Goal: Task Accomplishment & Management: Manage account settings

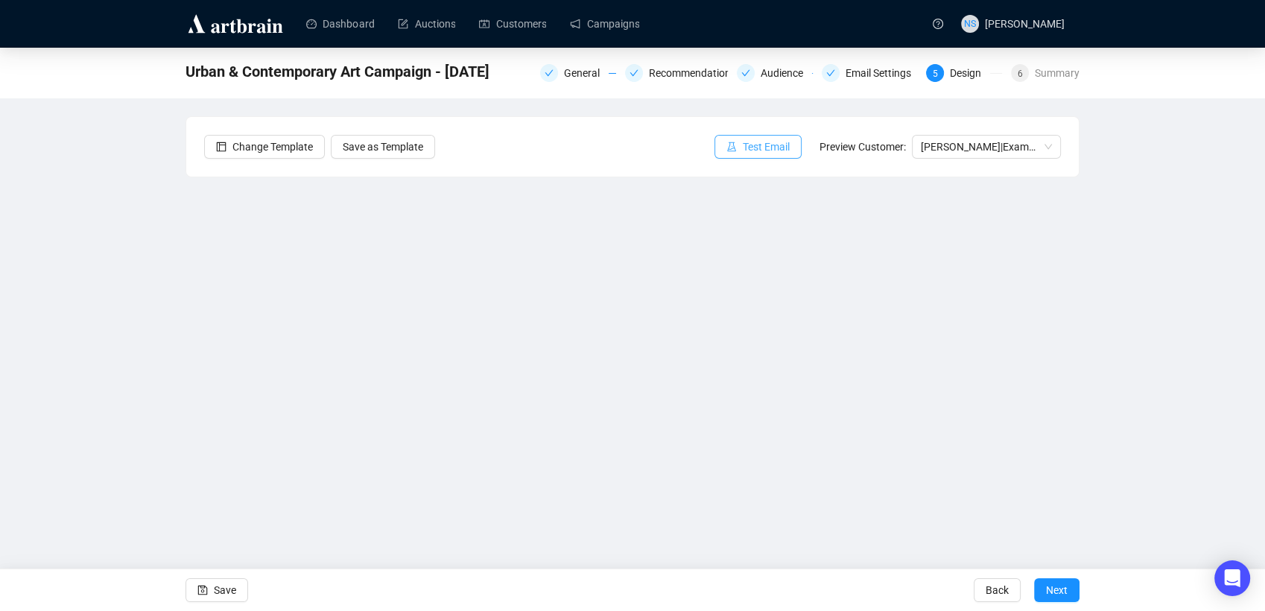
click at [749, 142] on span "Test Email" at bounding box center [766, 147] width 47 height 16
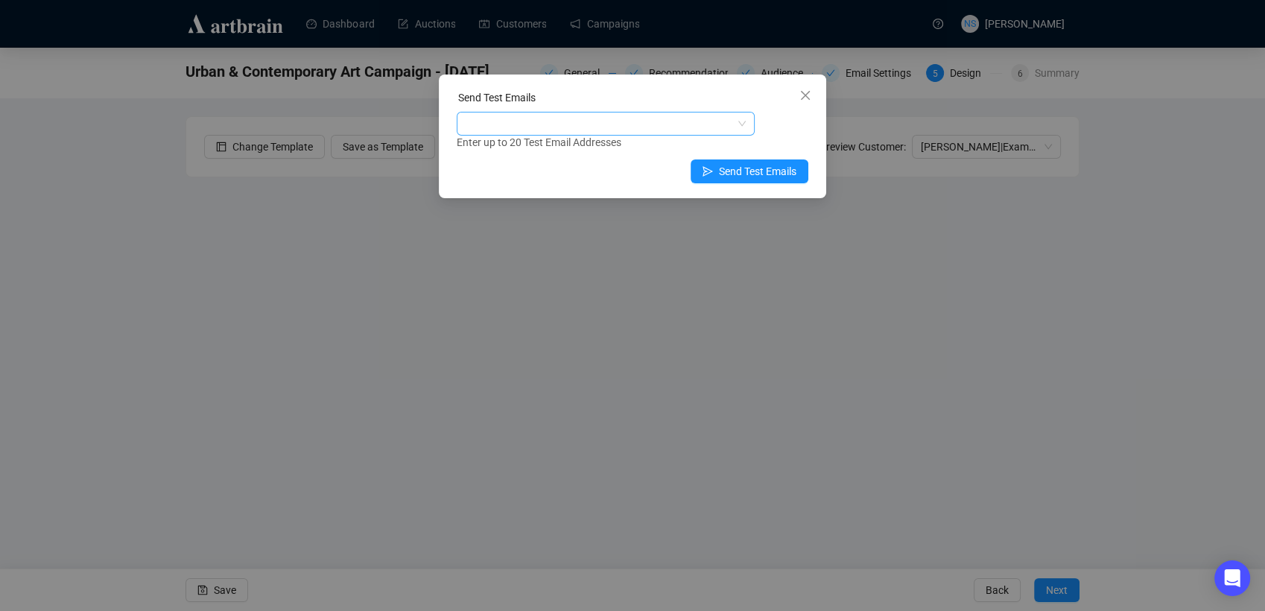
click at [605, 124] on div at bounding box center [598, 123] width 276 height 21
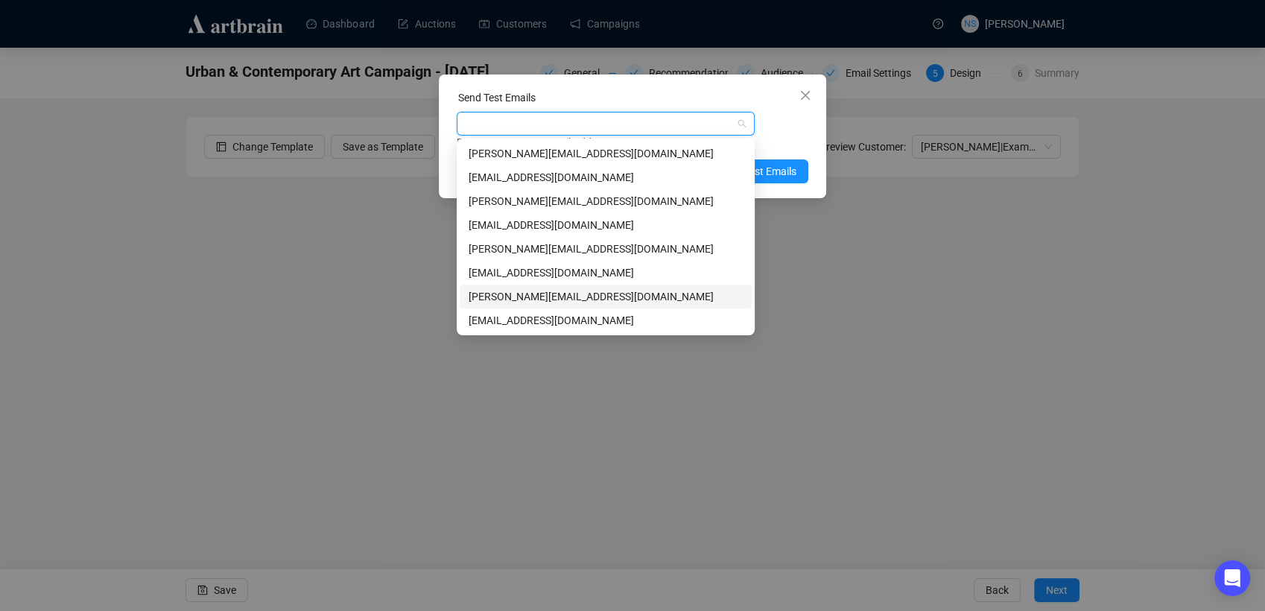
click at [501, 300] on div "[PERSON_NAME][EMAIL_ADDRESS][DOMAIN_NAME]" at bounding box center [606, 296] width 274 height 16
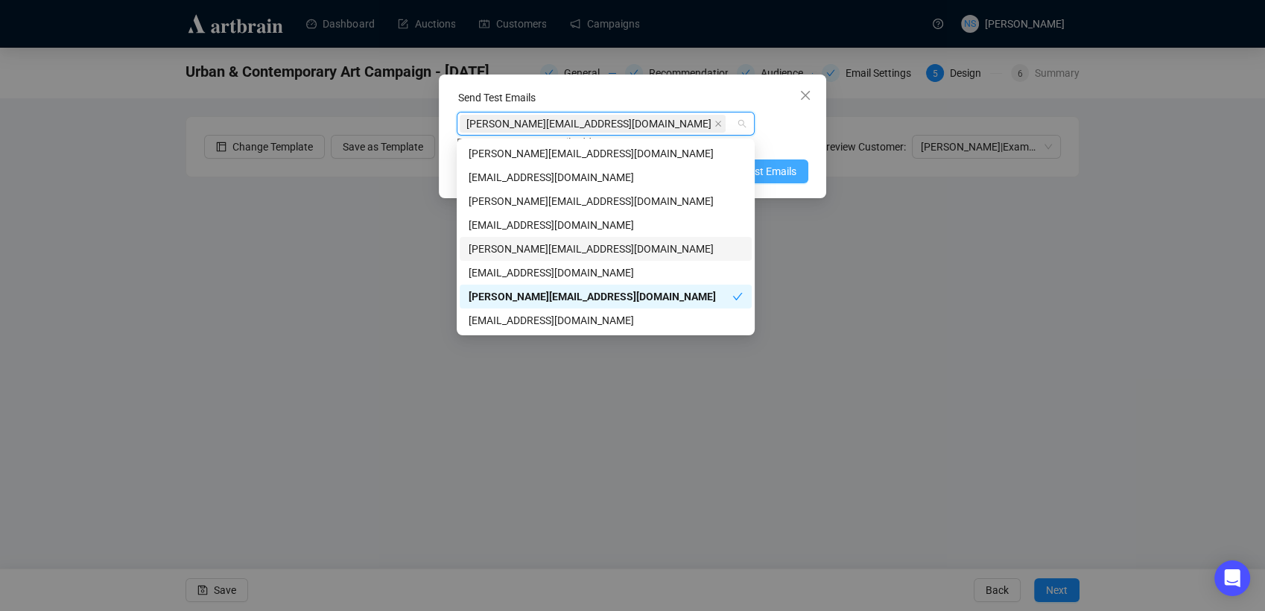
click at [777, 174] on span "Send Test Emails" at bounding box center [758, 171] width 78 height 16
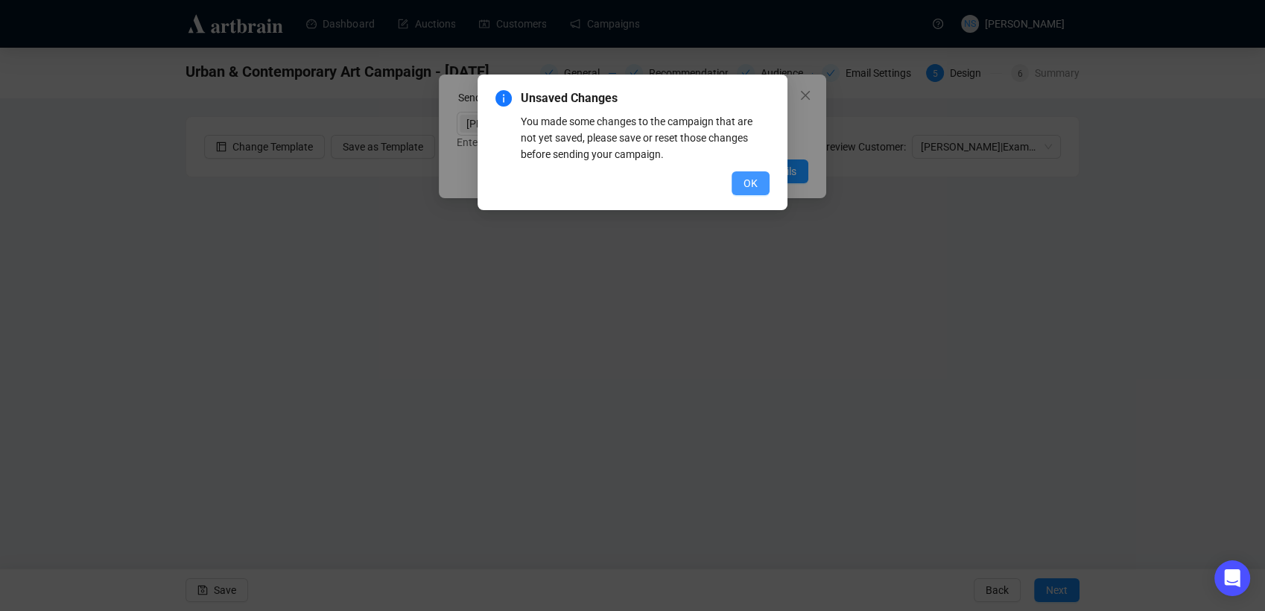
click at [749, 190] on span "OK" at bounding box center [751, 183] width 14 height 16
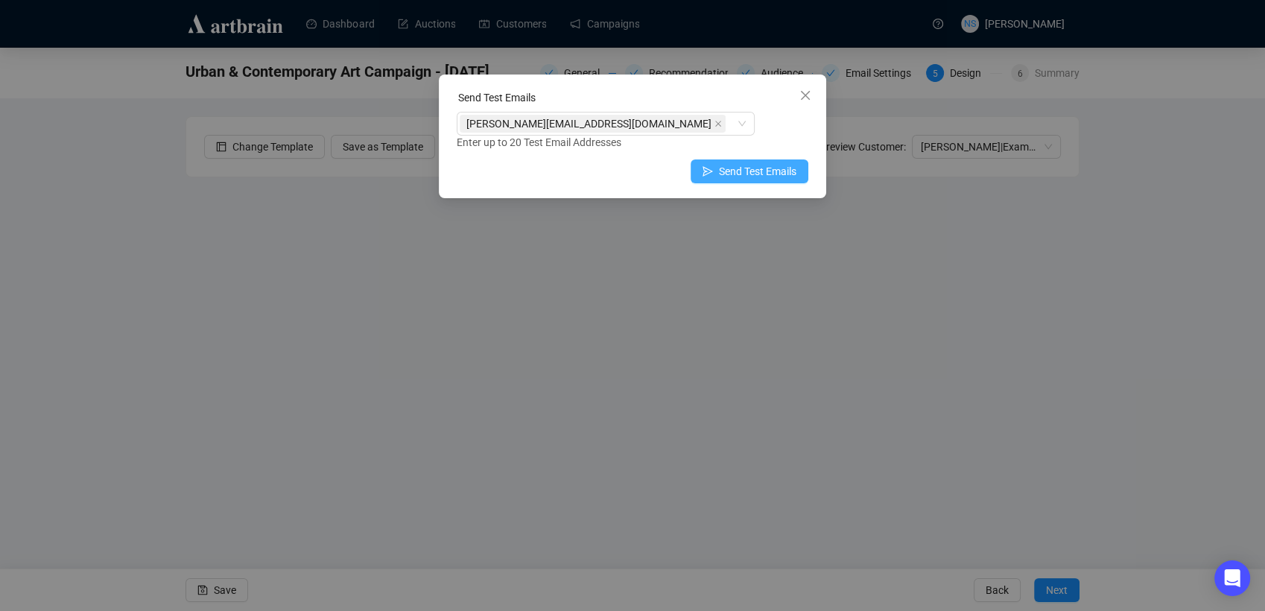
click at [722, 168] on span "Send Test Emails" at bounding box center [758, 171] width 78 height 16
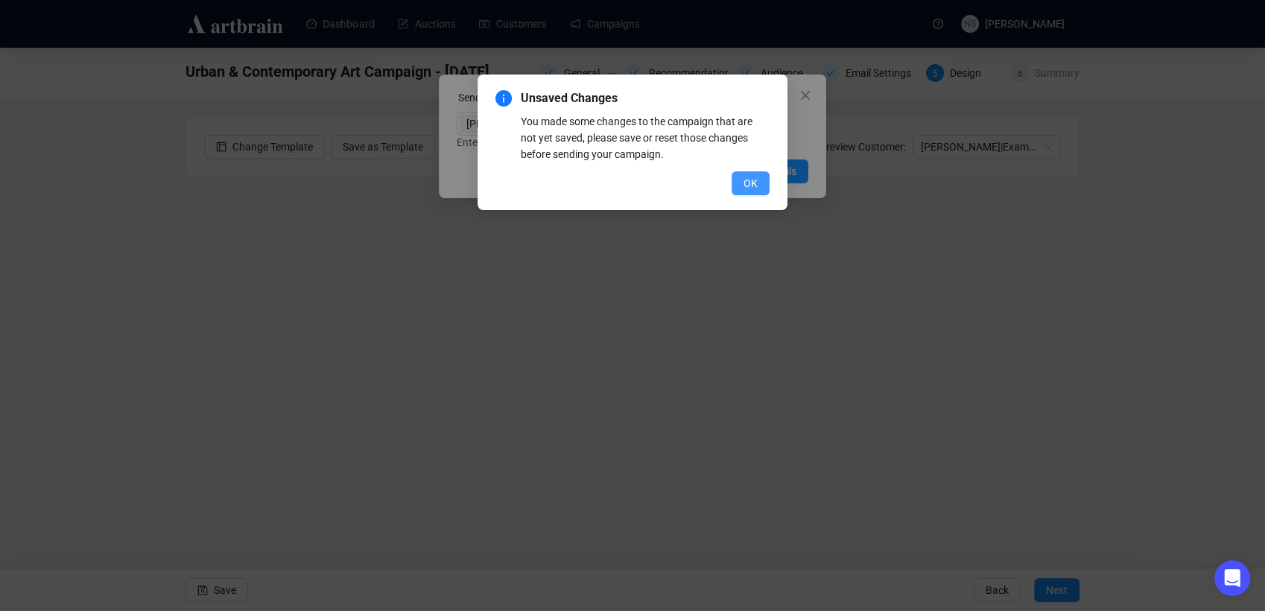
click at [754, 187] on span "OK" at bounding box center [751, 183] width 14 height 16
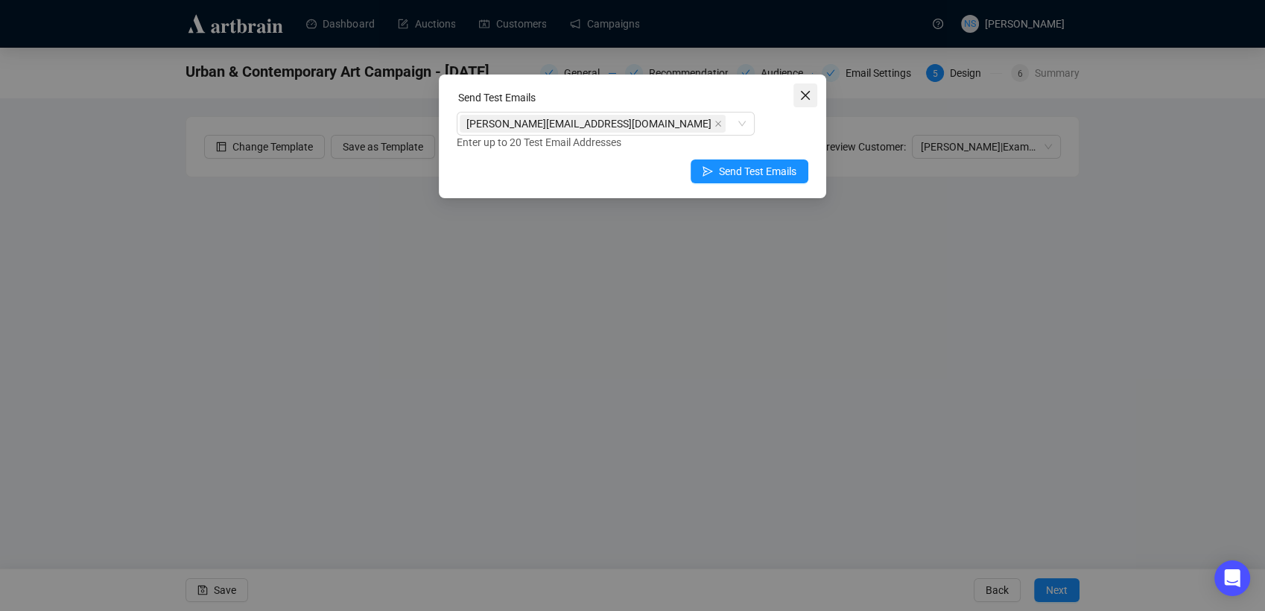
click at [812, 100] on span "Close" at bounding box center [806, 95] width 24 height 12
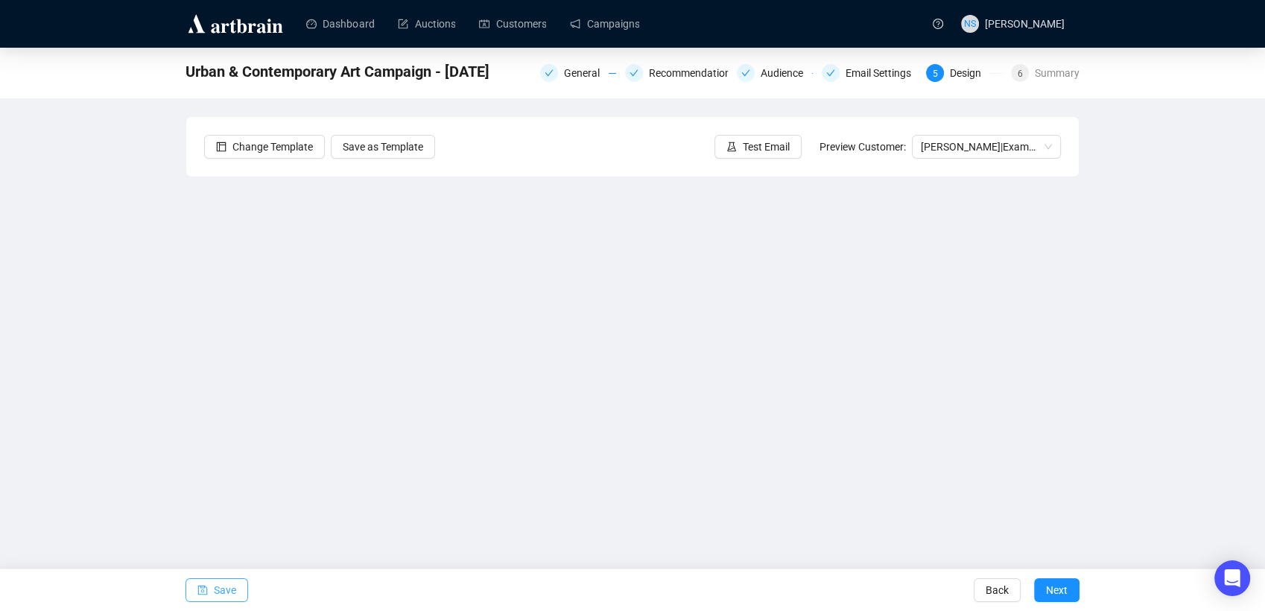
click at [224, 590] on span "Save" at bounding box center [225, 590] width 22 height 42
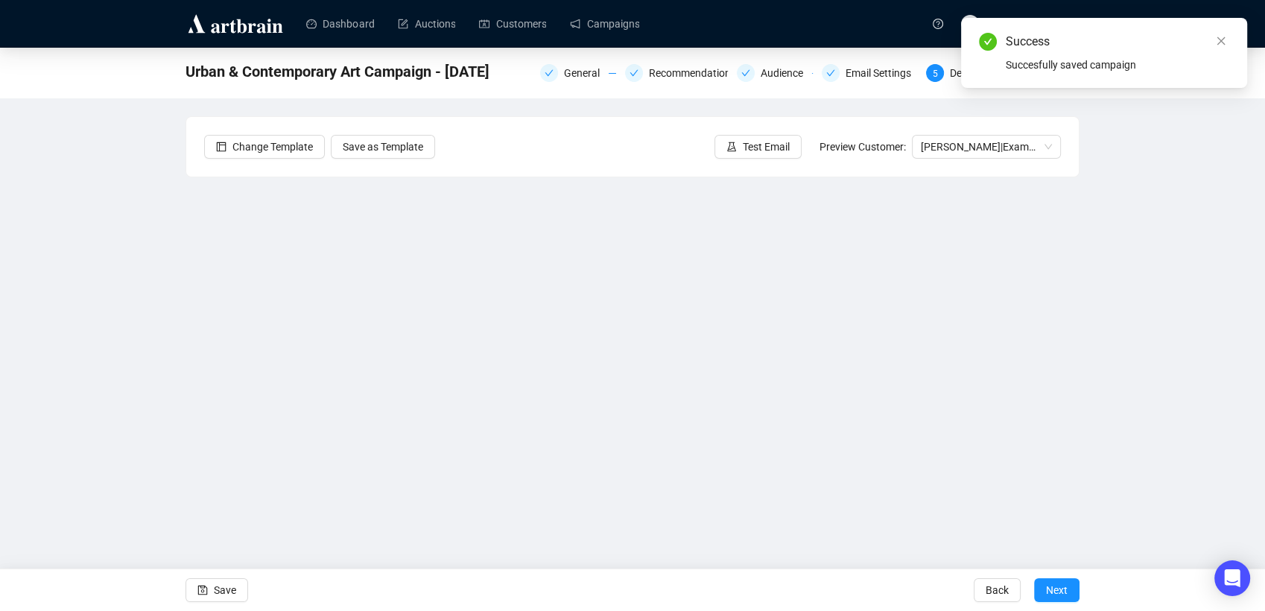
click at [752, 166] on div "Change Template Save as Template Test Email Preview Customer: [PERSON_NAME] | E…" at bounding box center [632, 147] width 893 height 60
click at [747, 135] on button "Test Email" at bounding box center [758, 147] width 87 height 24
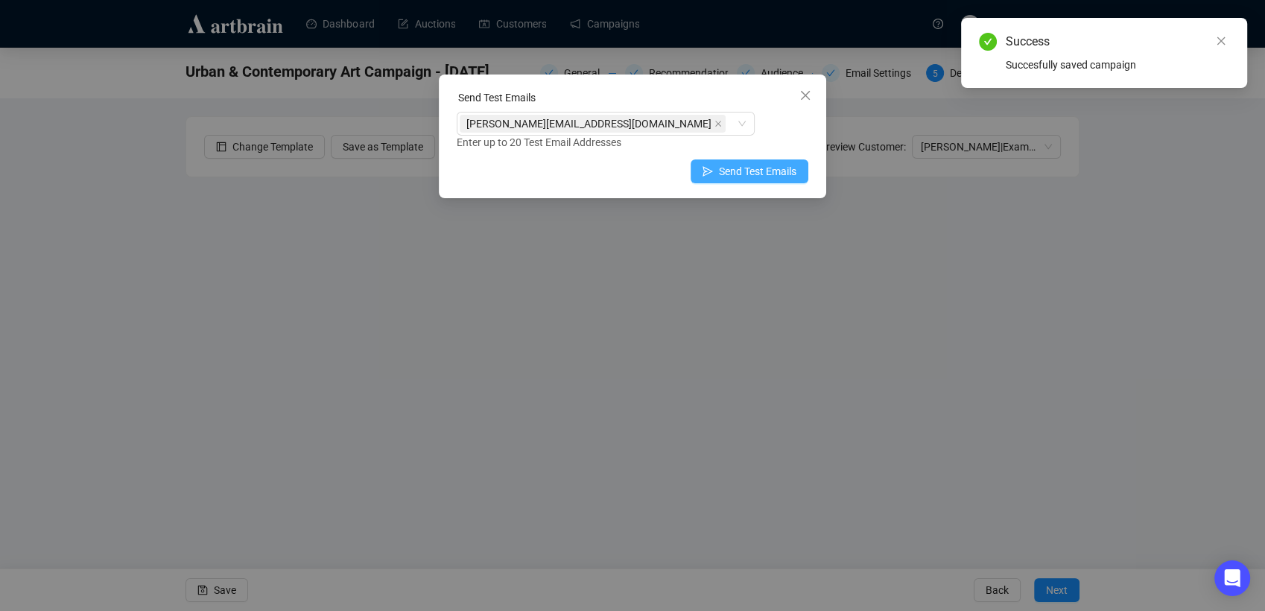
click at [721, 171] on span "Send Test Emails" at bounding box center [758, 171] width 78 height 16
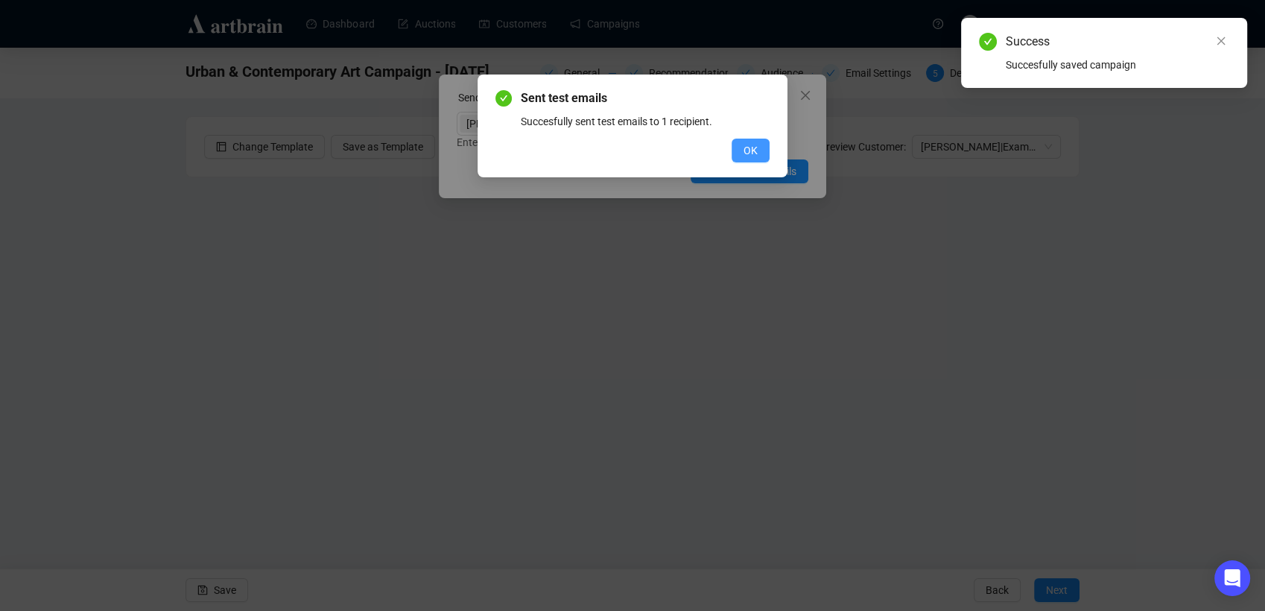
click at [749, 154] on span "OK" at bounding box center [751, 150] width 14 height 16
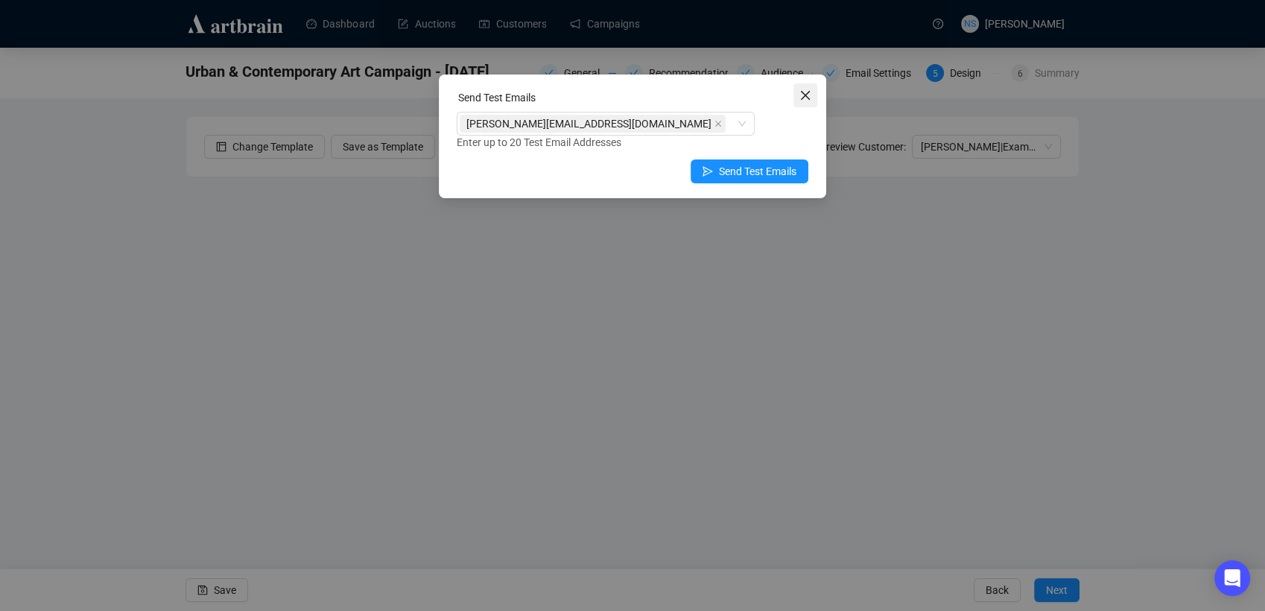
click at [807, 95] on icon "close" at bounding box center [806, 95] width 12 height 12
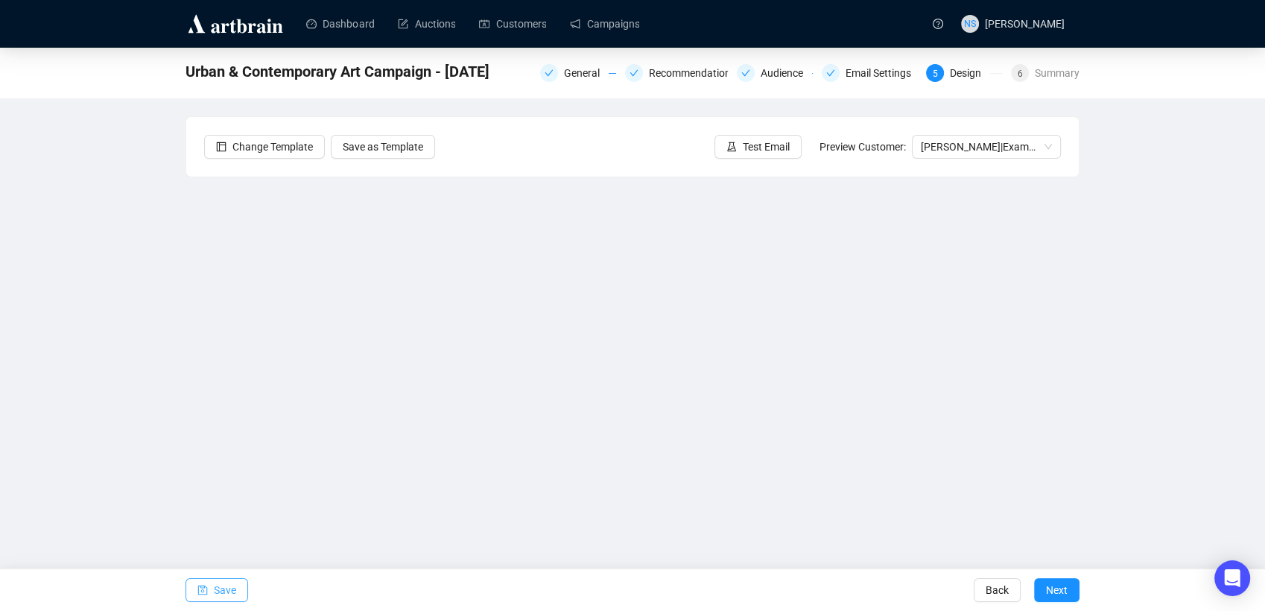
click at [215, 605] on span "Save" at bounding box center [225, 590] width 22 height 42
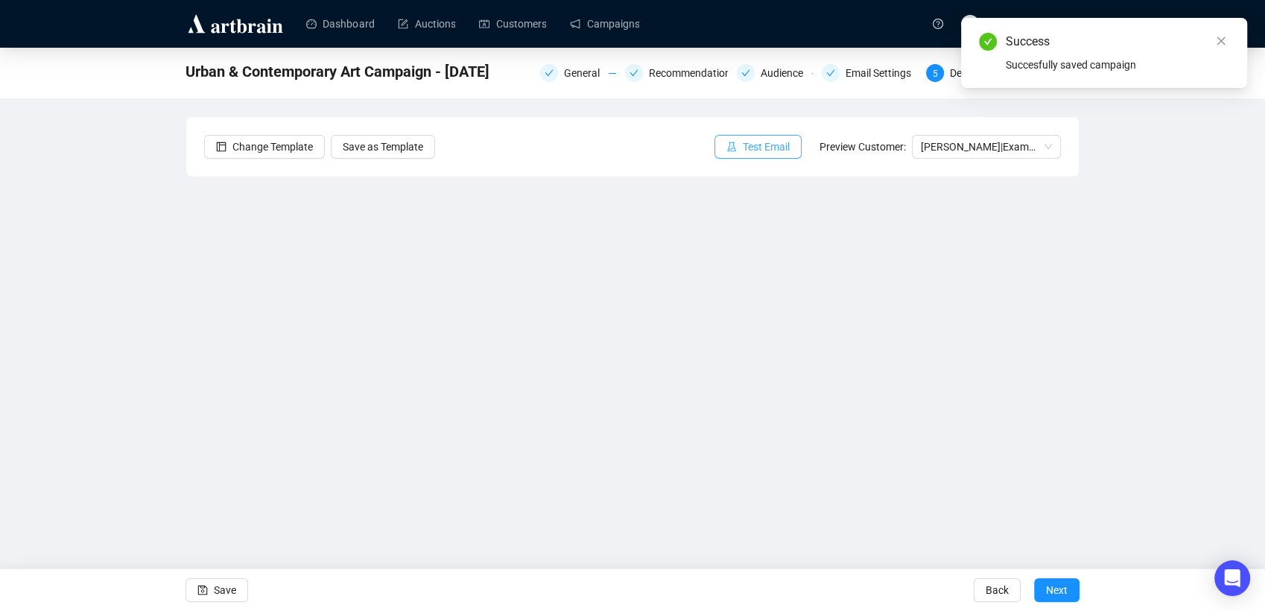
click at [756, 156] on button "Test Email" at bounding box center [758, 147] width 87 height 24
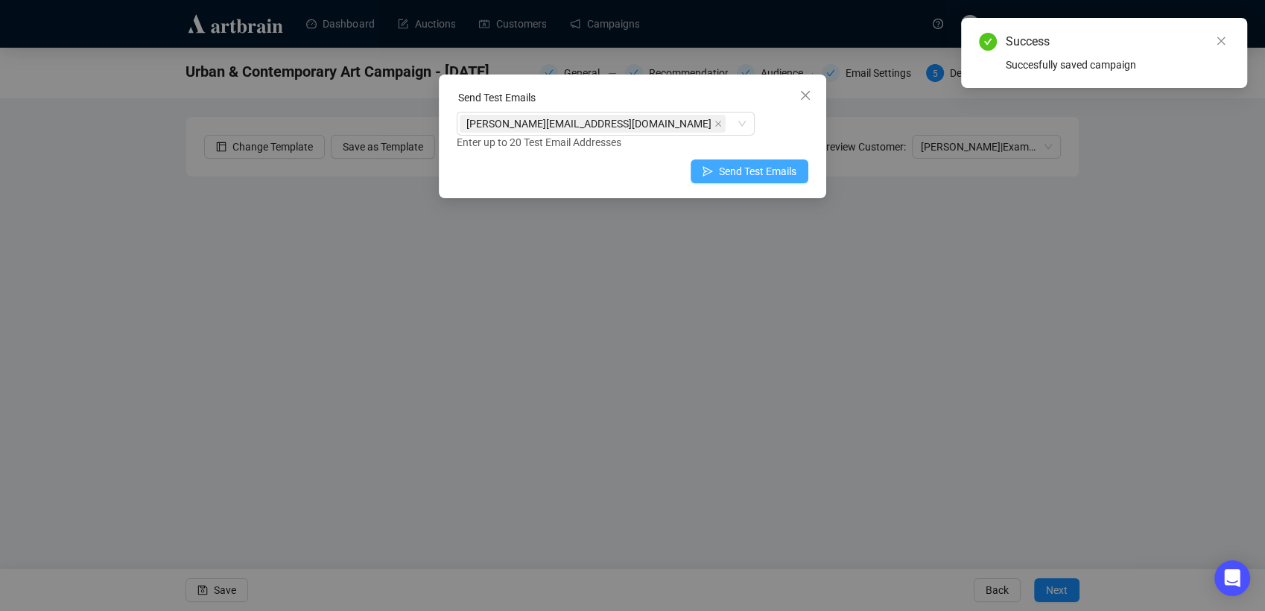
click at [735, 166] on span "Send Test Emails" at bounding box center [758, 171] width 78 height 16
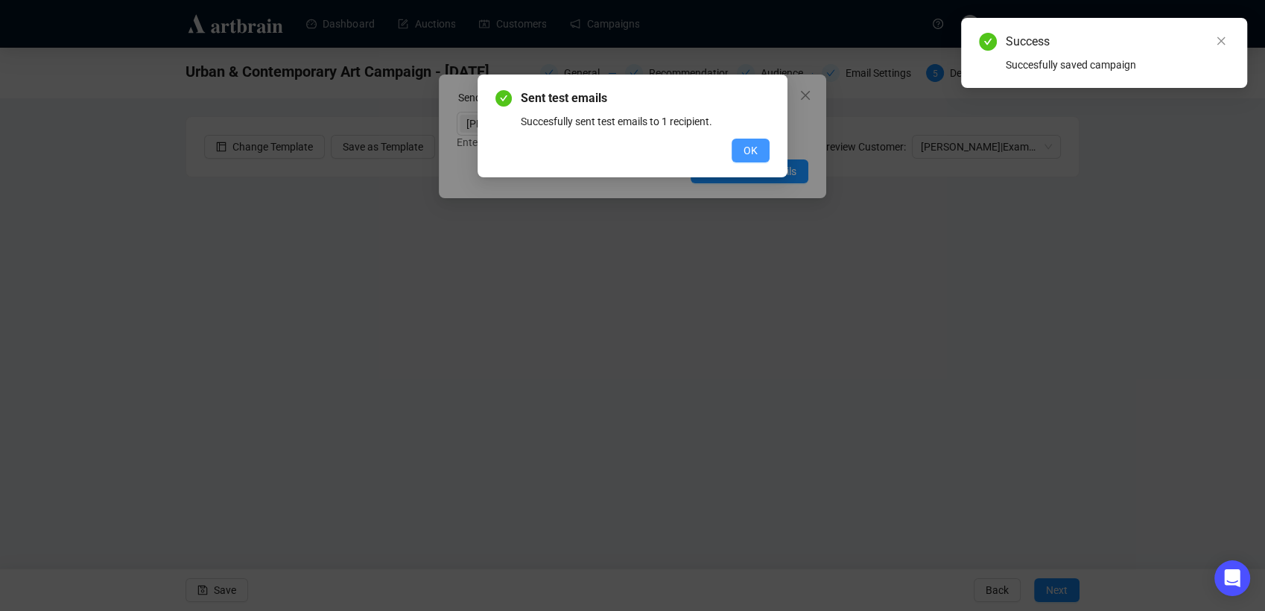
click at [760, 145] on button "OK" at bounding box center [751, 151] width 38 height 24
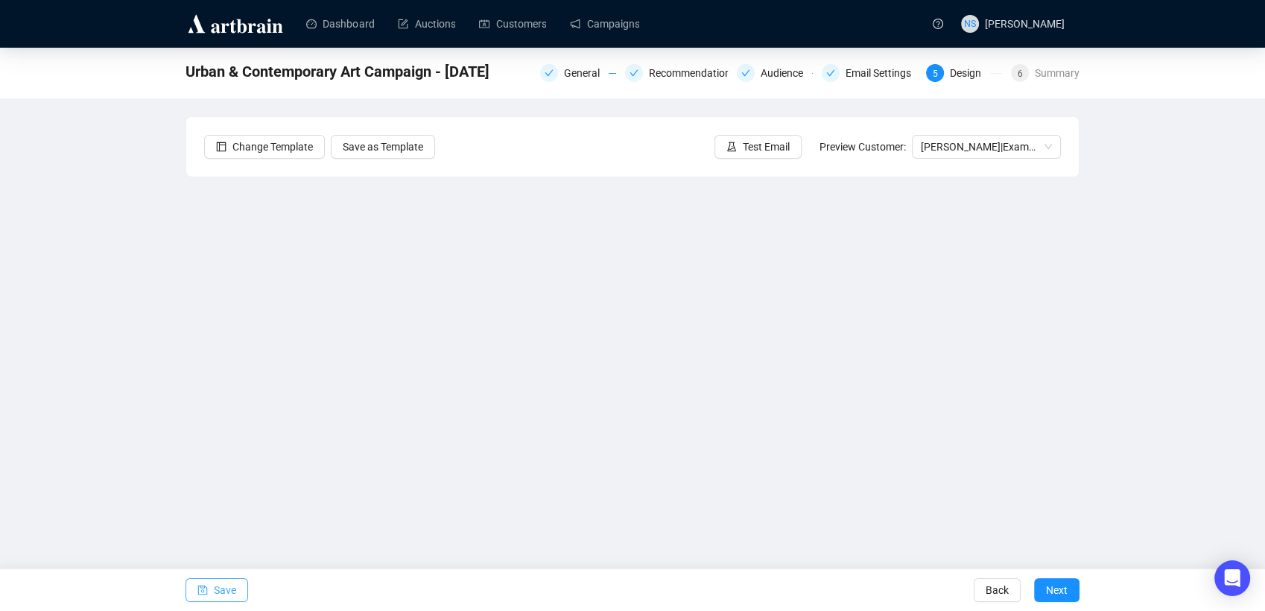
click at [238, 585] on button "Save" at bounding box center [217, 590] width 63 height 24
click at [229, 587] on span "Save" at bounding box center [225, 590] width 22 height 42
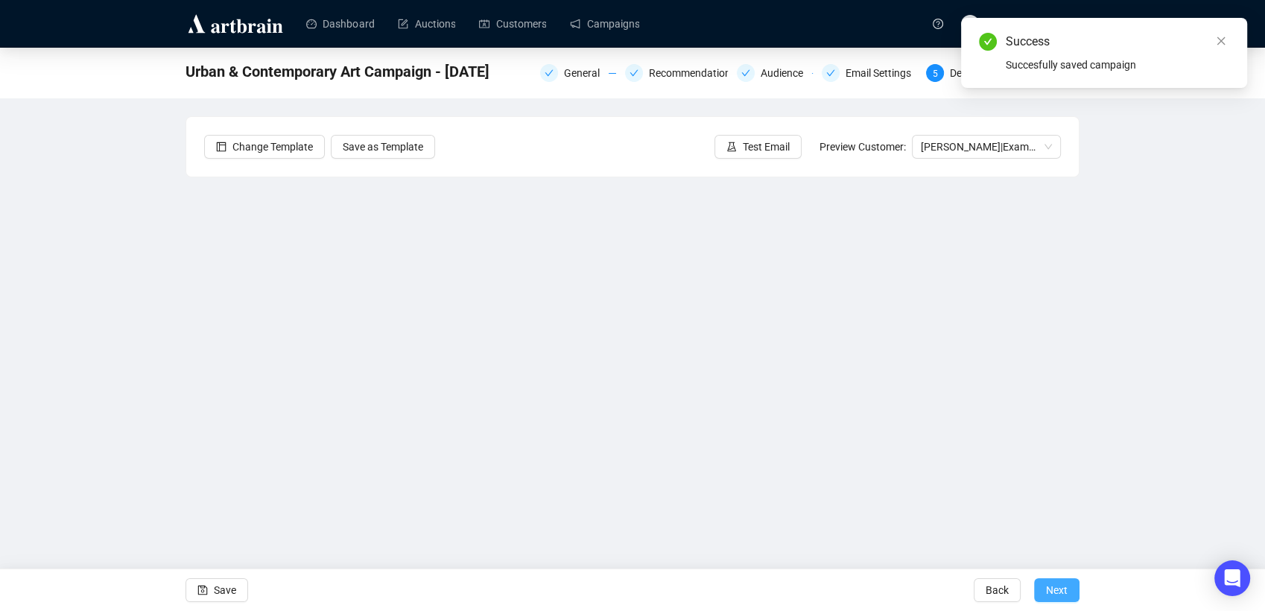
click at [1049, 591] on span "Next" at bounding box center [1057, 590] width 22 height 42
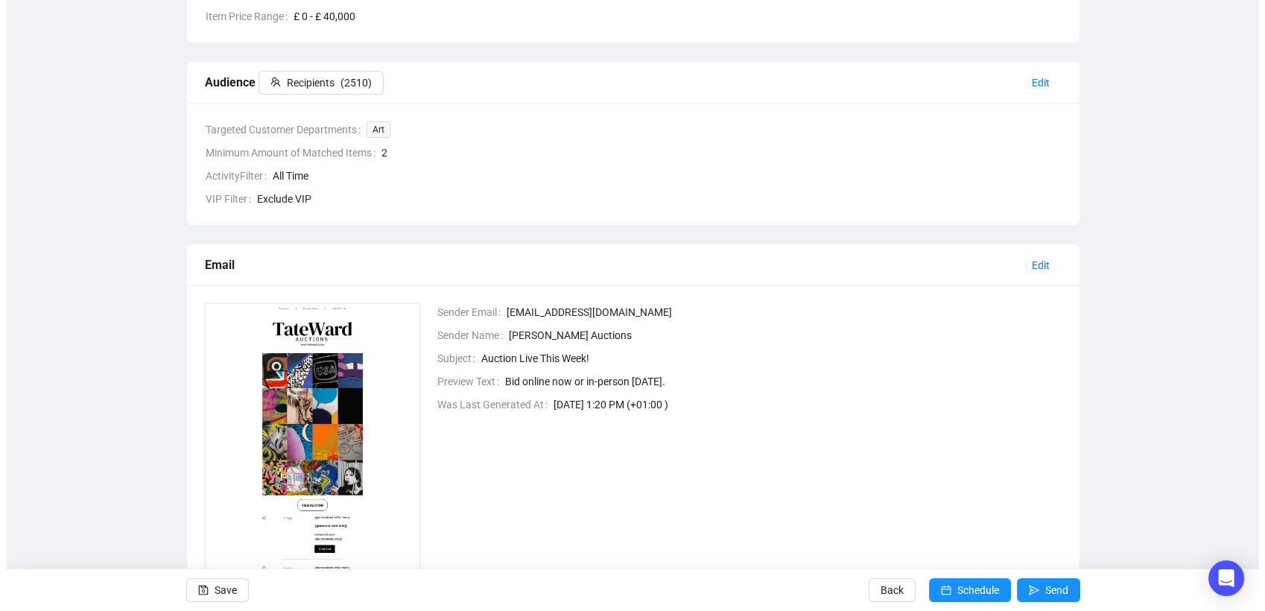
scroll to position [411, 0]
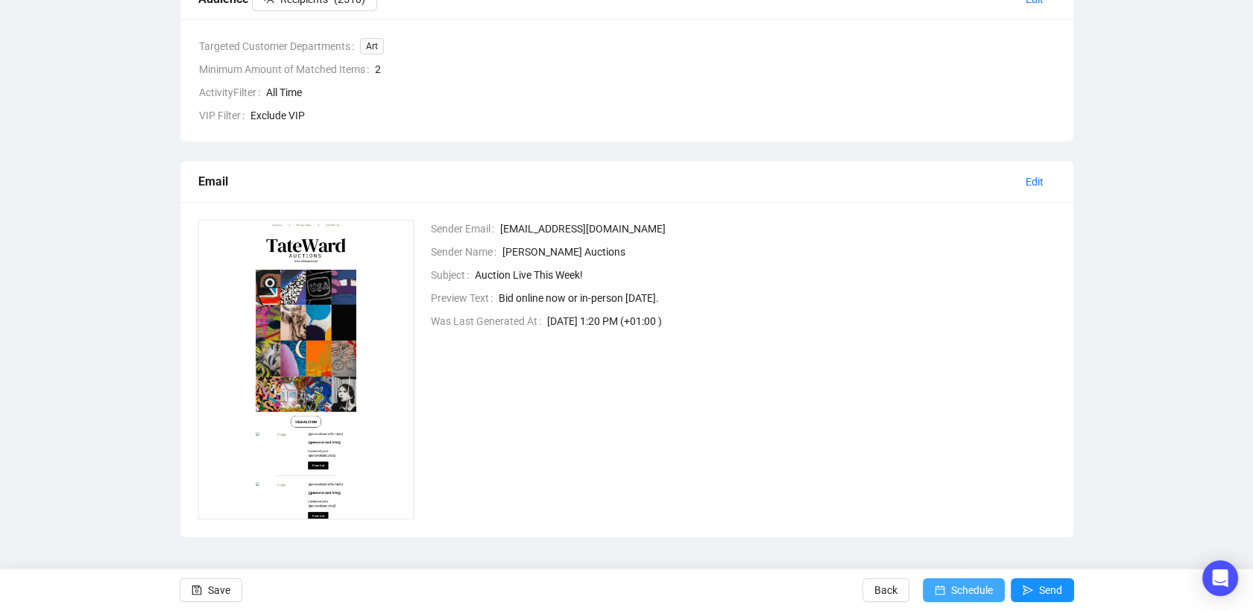
click at [972, 584] on span "Schedule" at bounding box center [972, 590] width 42 height 42
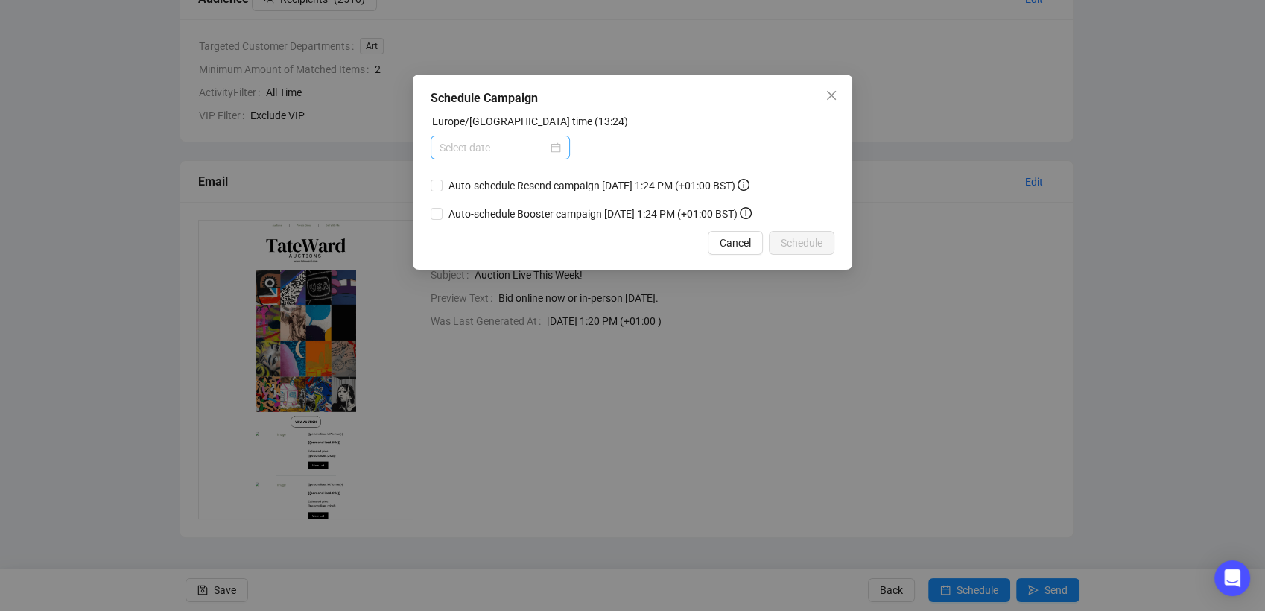
click at [566, 155] on div at bounding box center [500, 148] width 139 height 24
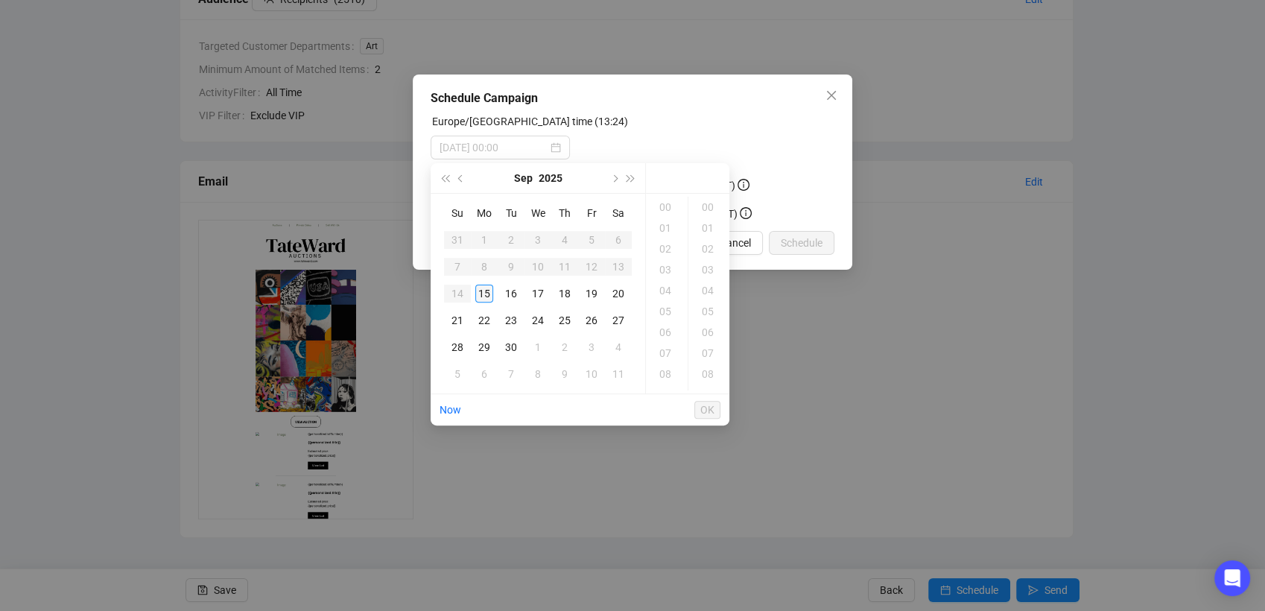
click at [494, 291] on td "15" at bounding box center [484, 293] width 27 height 27
click at [665, 335] on div "19" at bounding box center [667, 332] width 36 height 21
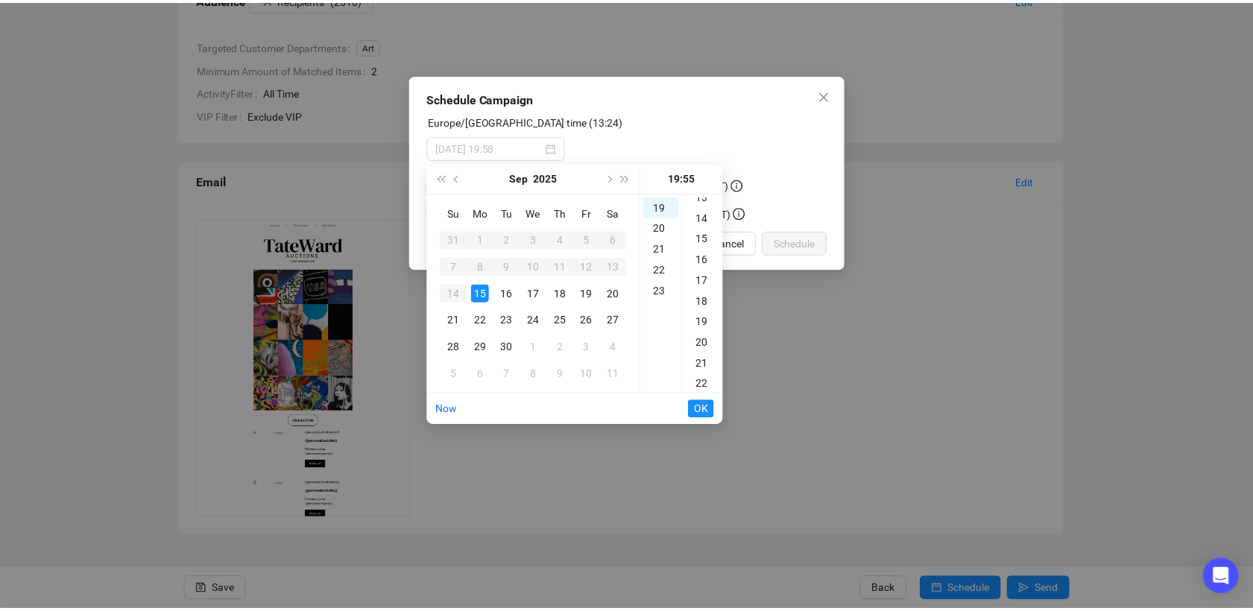
scroll to position [0, 0]
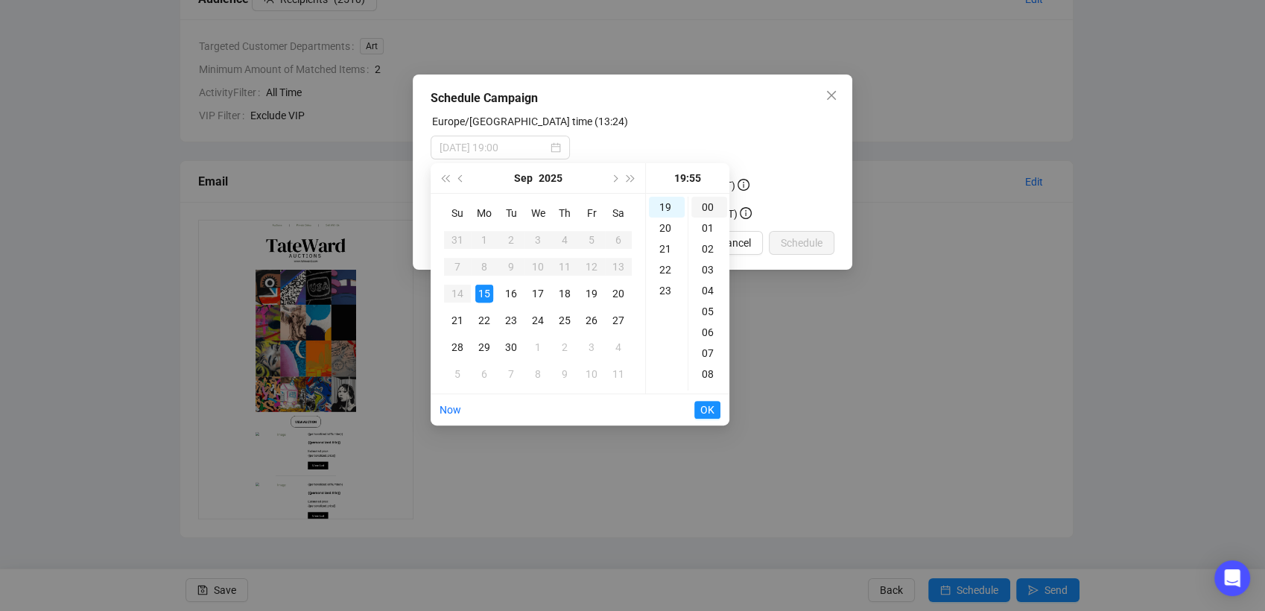
click at [708, 211] on div "00" at bounding box center [710, 207] width 36 height 21
type input "[DATE] 19:00"
click at [715, 411] on button "OK" at bounding box center [708, 410] width 26 height 18
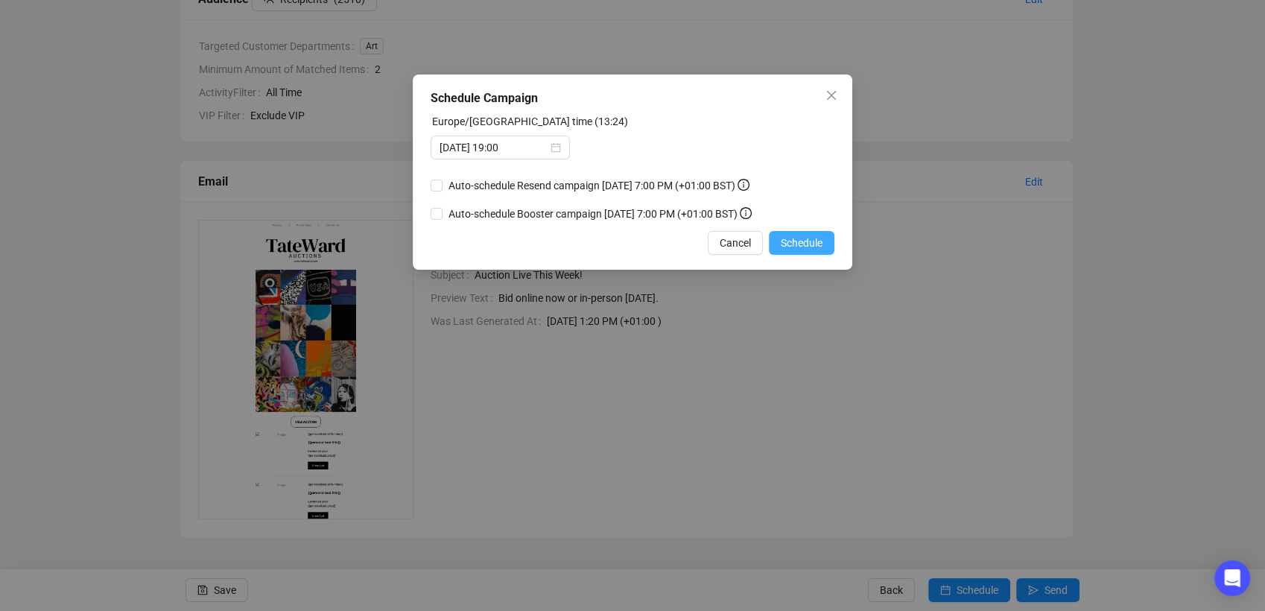
click at [818, 241] on span "Schedule" at bounding box center [802, 243] width 42 height 16
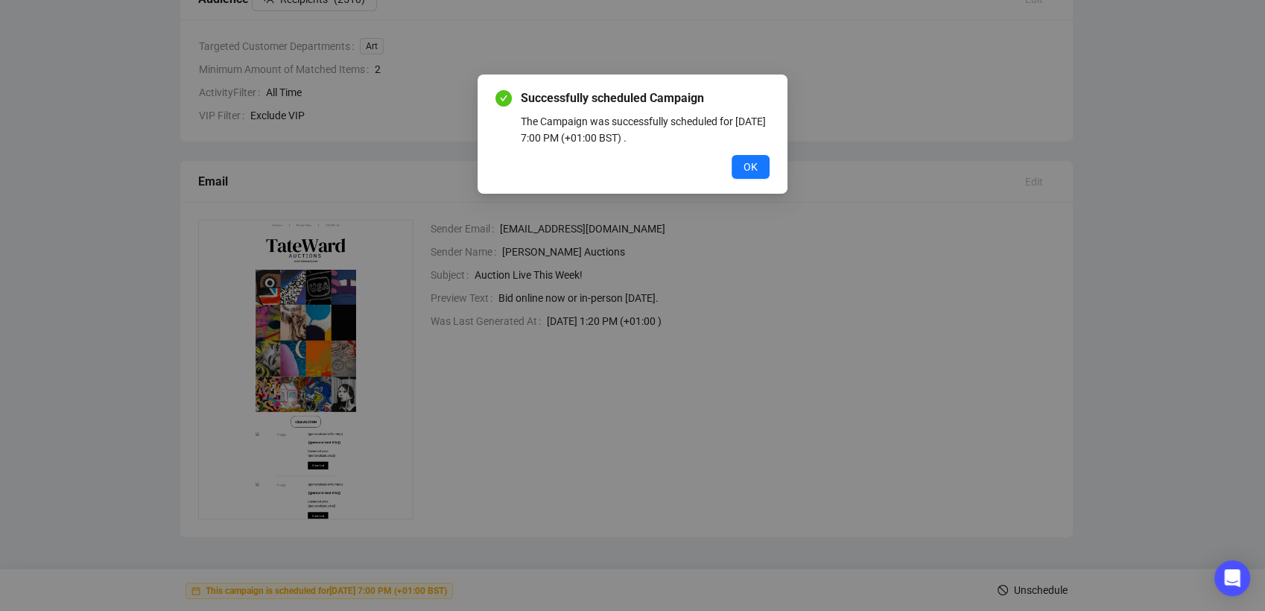
click at [750, 152] on div "Successfully scheduled Campaign The Campaign was successfully scheduled for [DA…" at bounding box center [633, 133] width 274 height 89
click at [747, 162] on span "OK" at bounding box center [751, 167] width 14 height 16
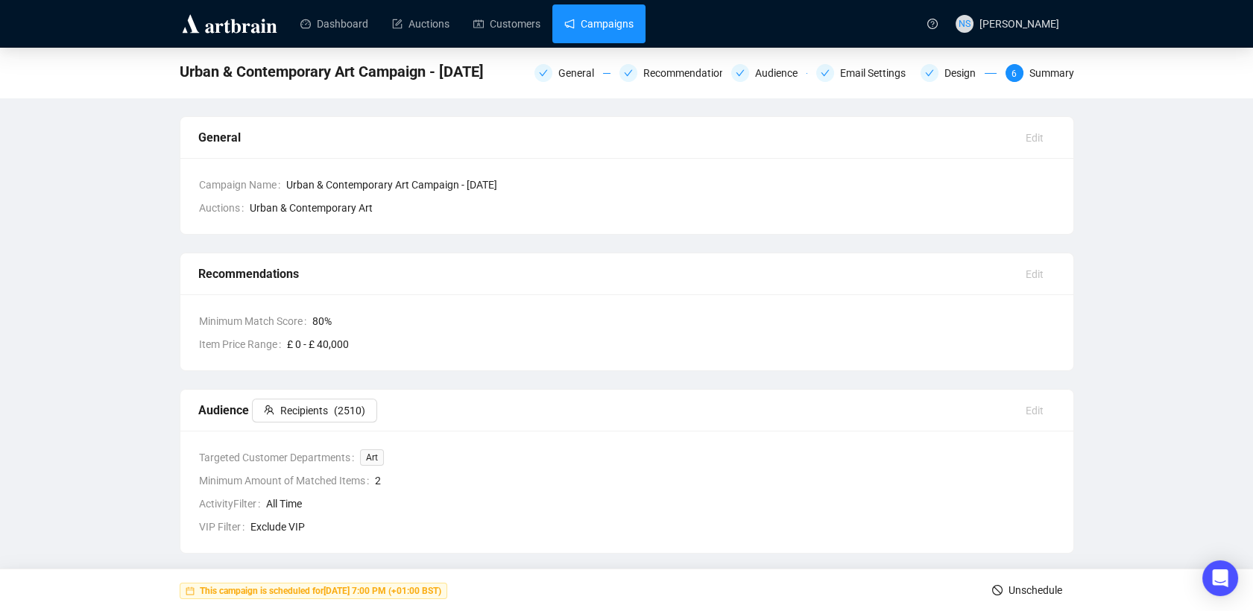
click at [614, 22] on link "Campaigns" at bounding box center [598, 23] width 69 height 39
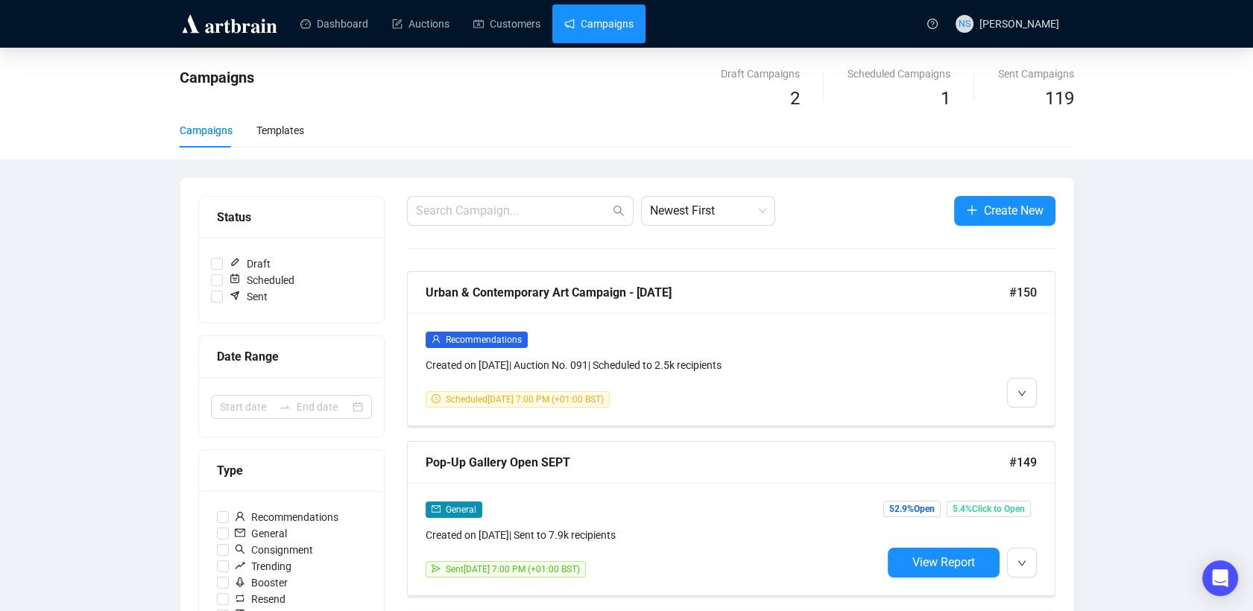
click at [607, 10] on link "Campaigns" at bounding box center [598, 23] width 69 height 39
click at [598, 25] on link "Campaigns" at bounding box center [598, 23] width 69 height 39
click at [338, 23] on link "Dashboard" at bounding box center [334, 23] width 68 height 39
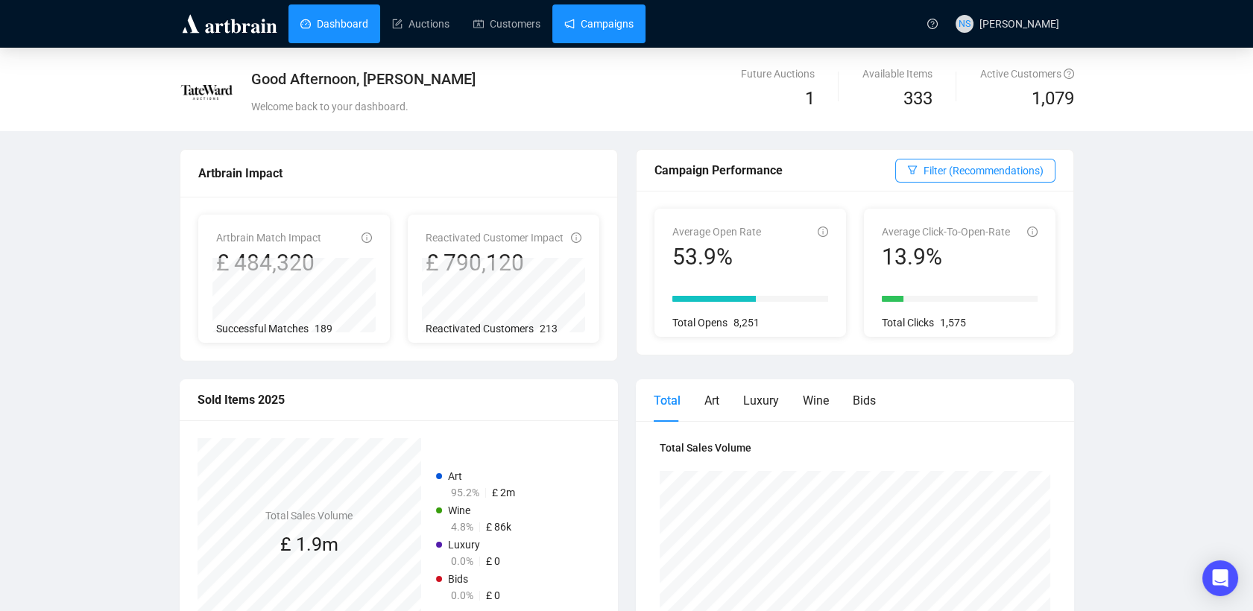
click at [581, 27] on link "Campaigns" at bounding box center [598, 23] width 69 height 39
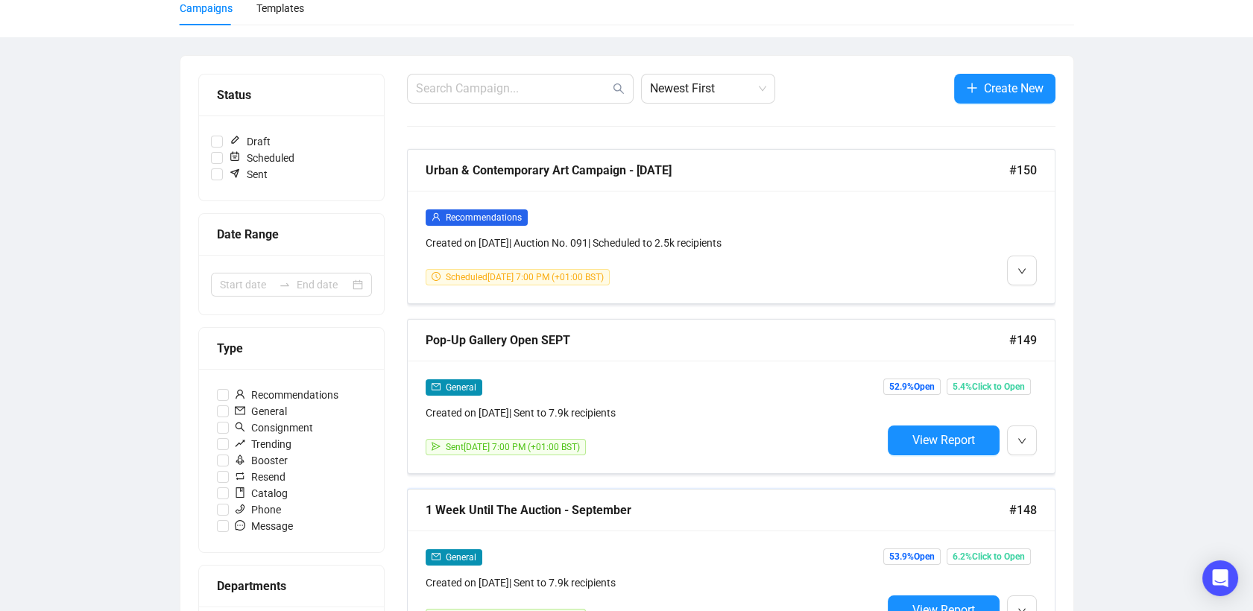
scroll to position [113, 0]
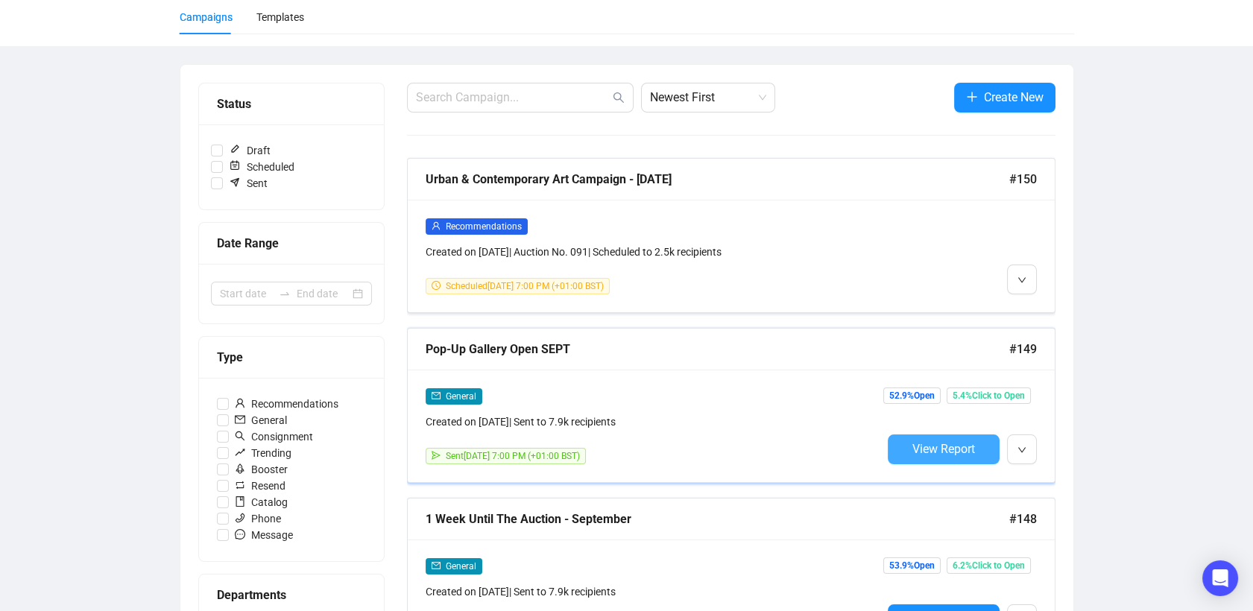
click at [952, 443] on span "View Report" at bounding box center [943, 449] width 63 height 14
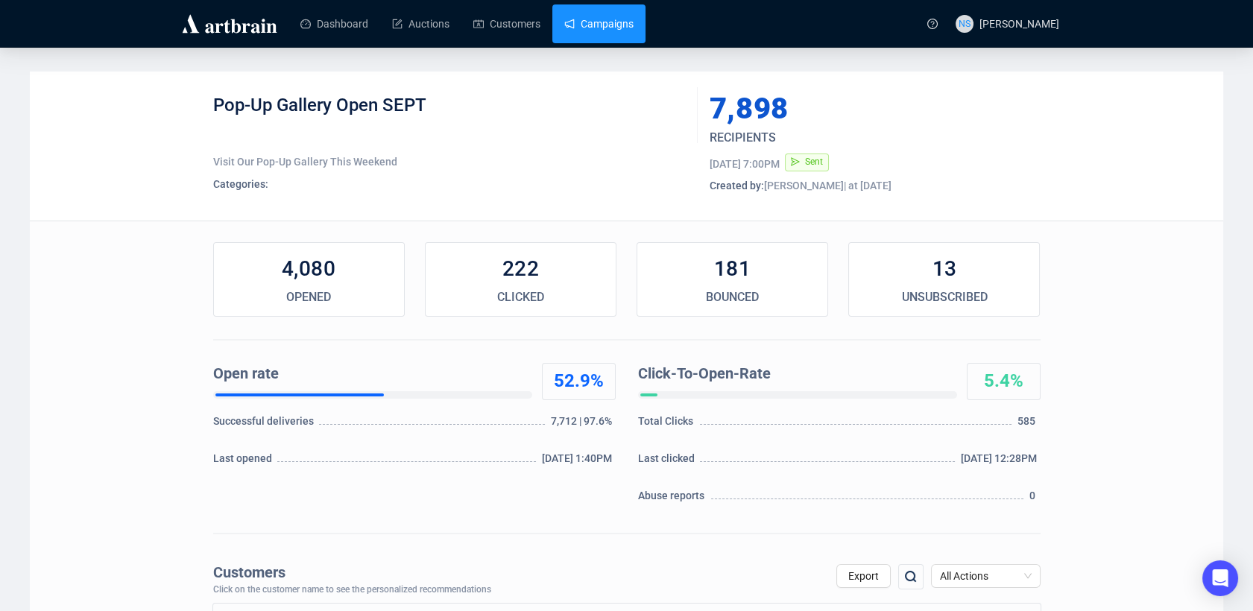
click at [584, 27] on link "Campaigns" at bounding box center [598, 23] width 69 height 39
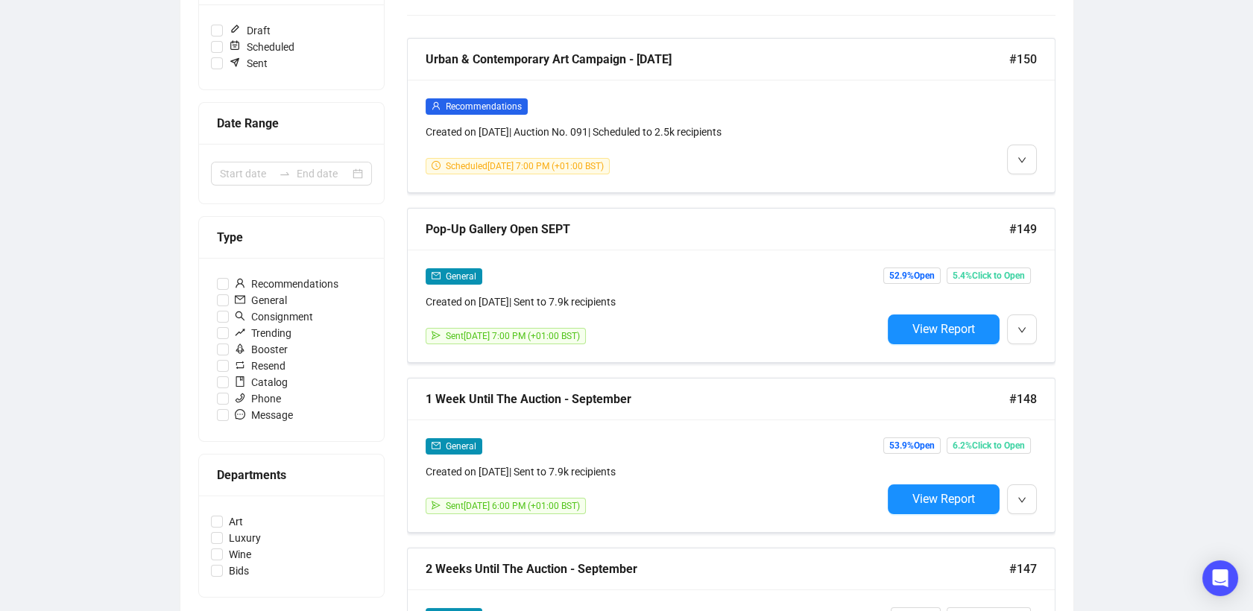
scroll to position [388, 0]
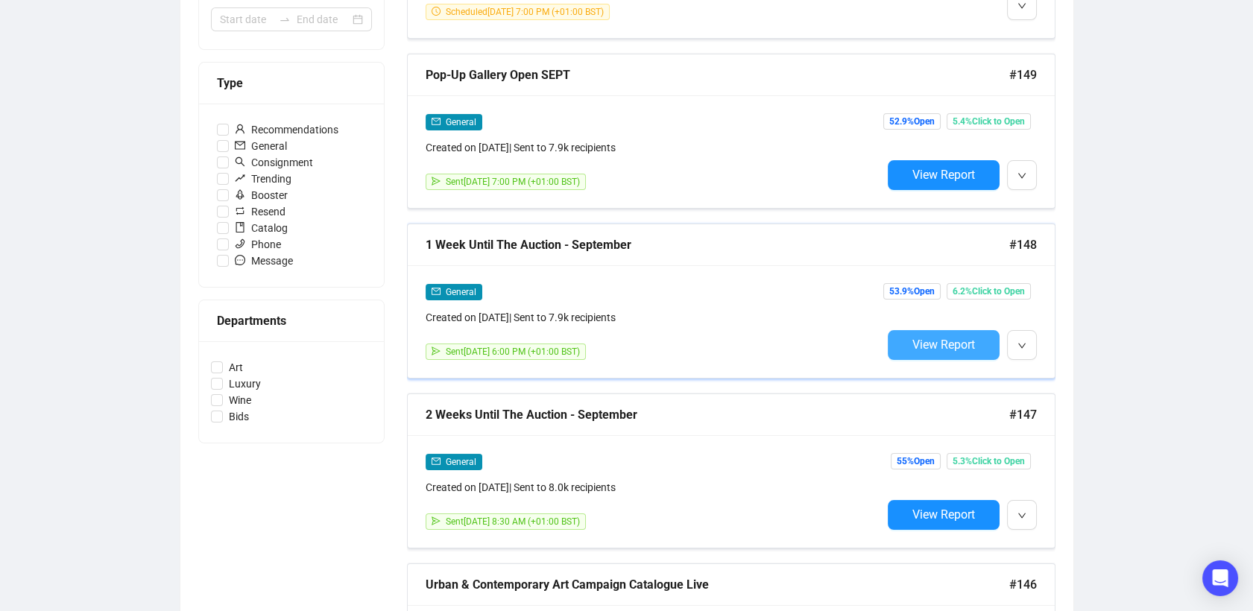
click at [914, 350] on button "View Report" at bounding box center [944, 345] width 112 height 30
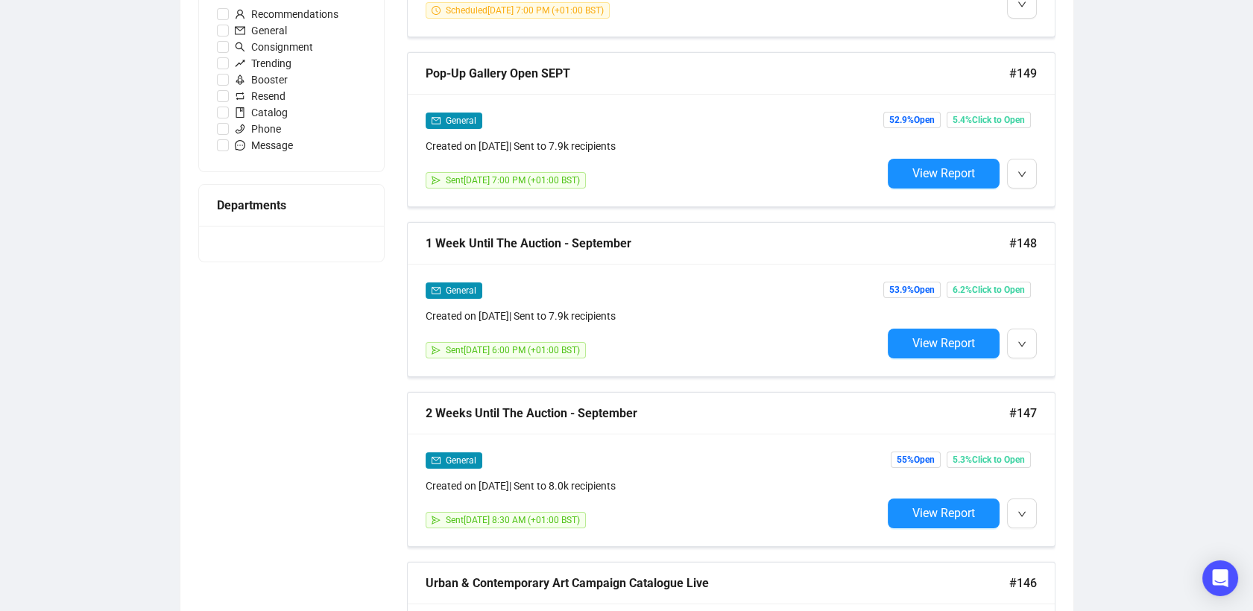
scroll to position [502, 0]
